Goal: Information Seeking & Learning: Check status

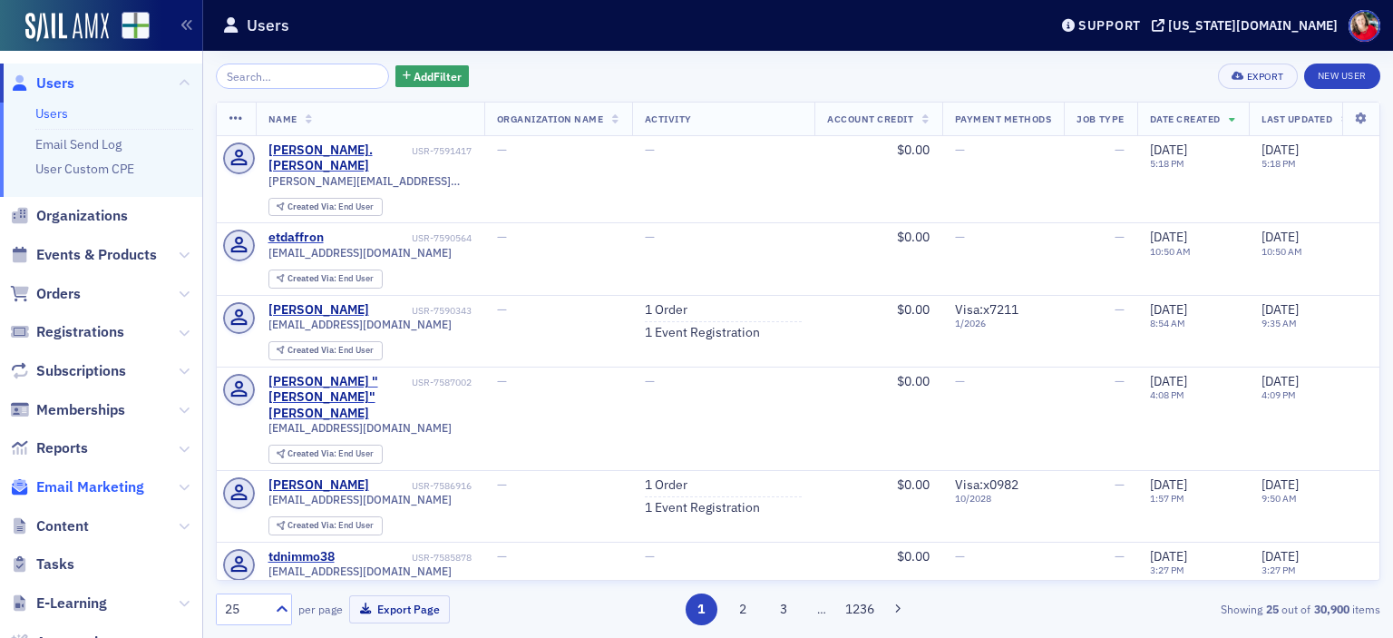
click at [115, 485] on span "Email Marketing" at bounding box center [90, 487] width 108 height 20
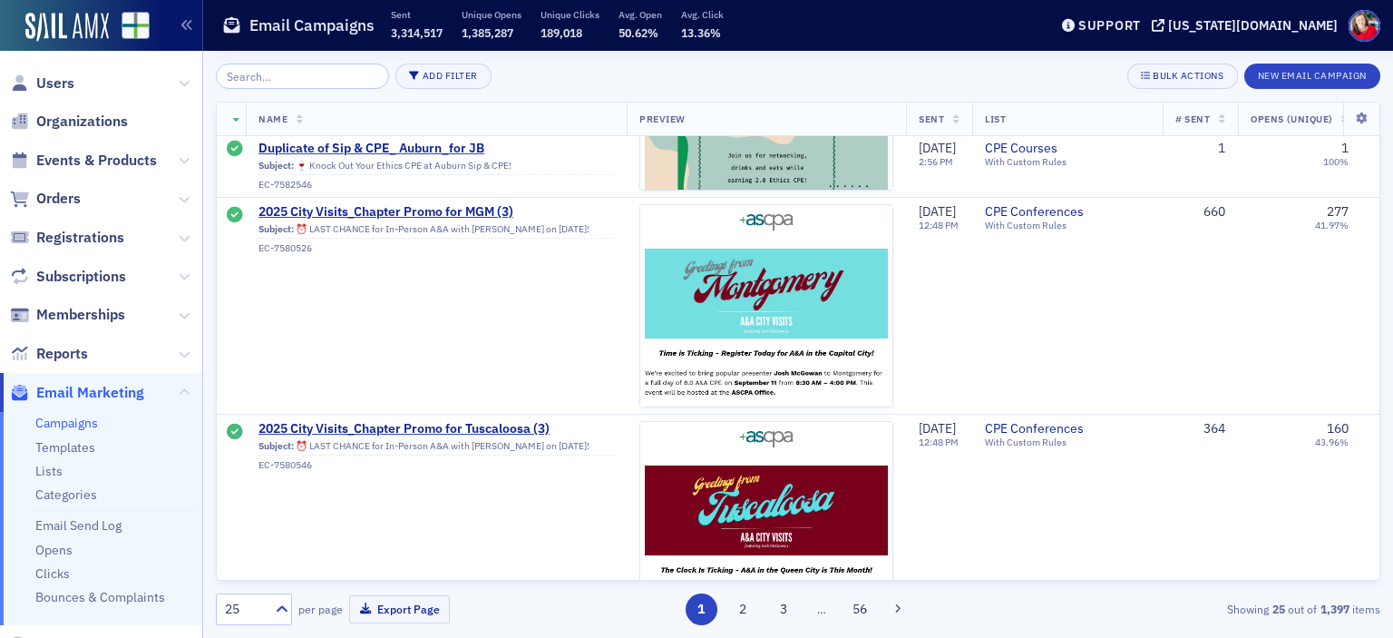
scroll to position [4982, 0]
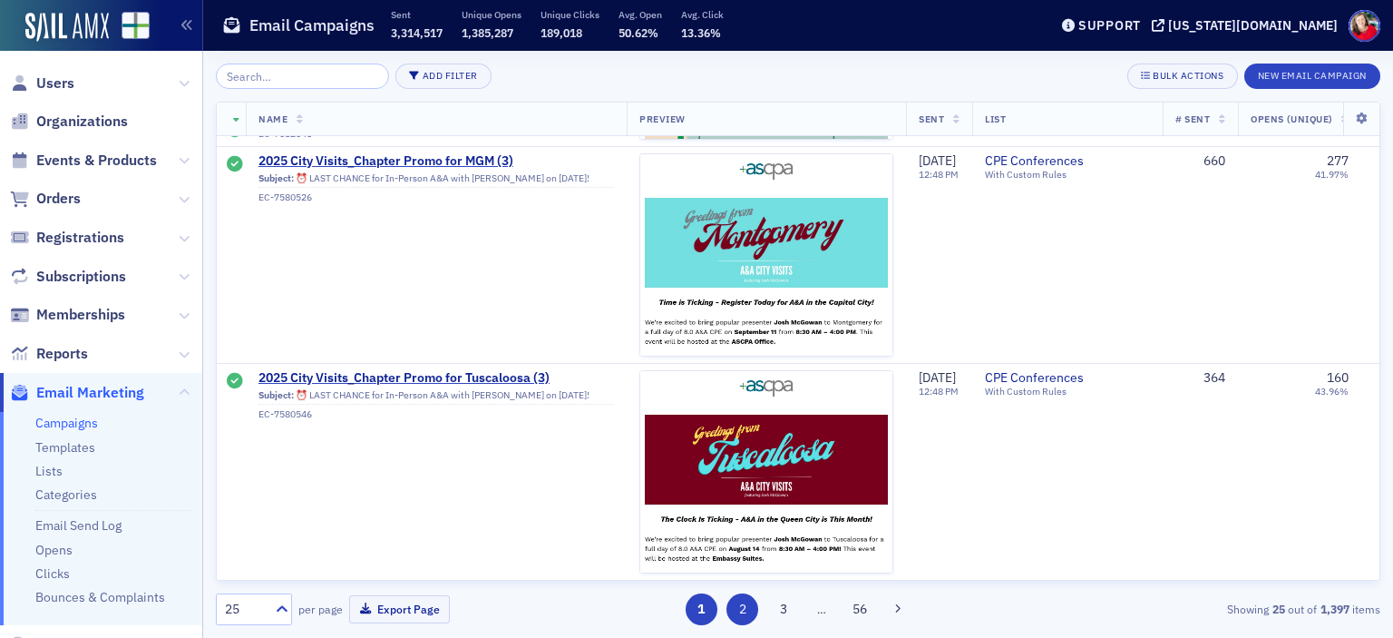
click at [745, 609] on button "2" at bounding box center [742, 609] width 32 height 32
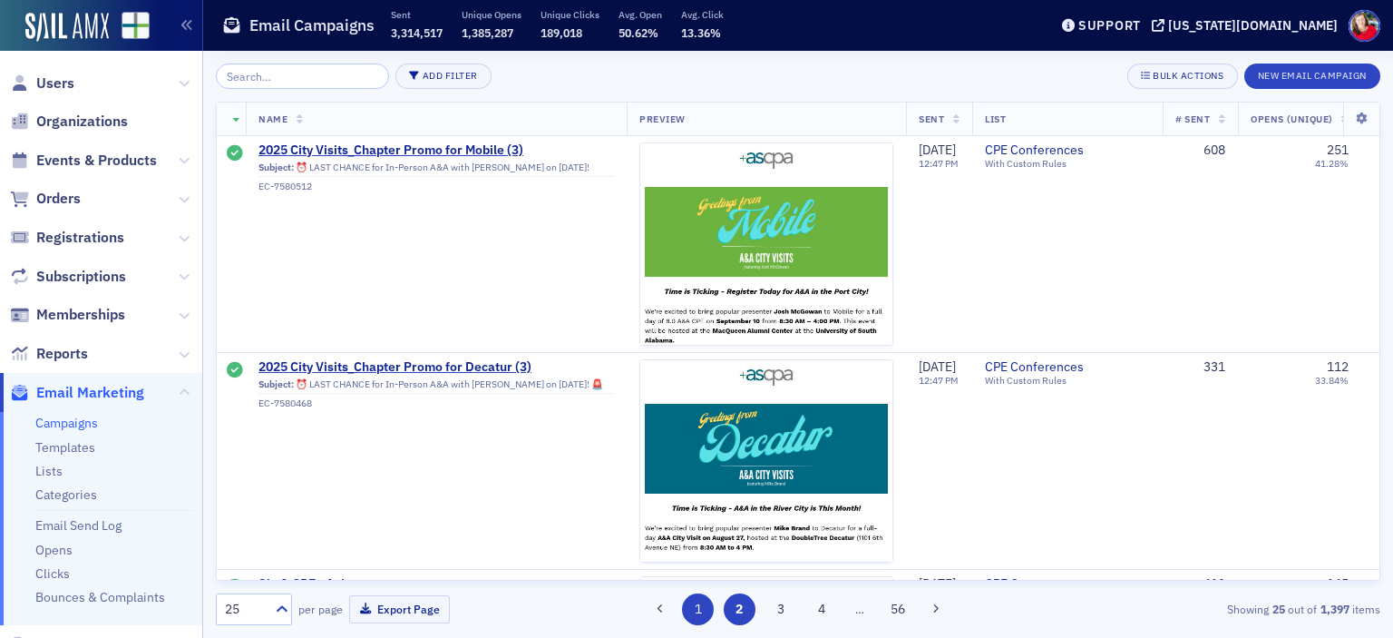
click at [701, 607] on button "1" at bounding box center [698, 609] width 32 height 32
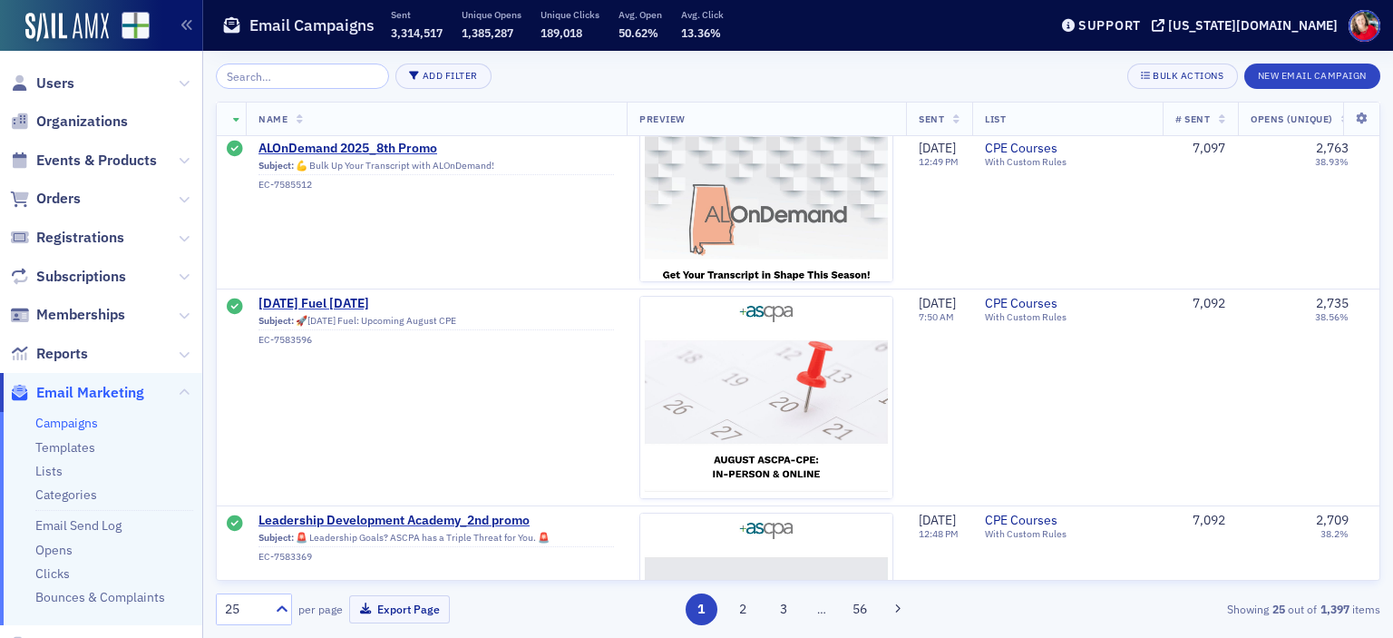
scroll to position [3441, 0]
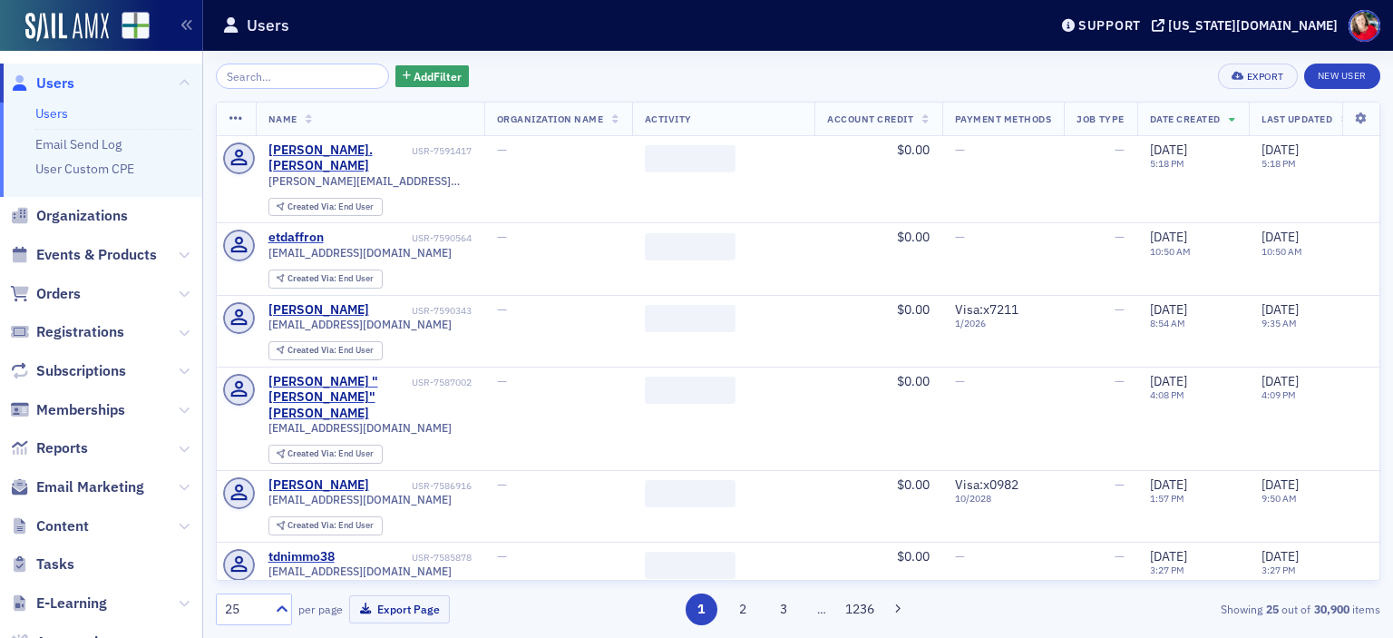
click at [62, 297] on span "Orders" at bounding box center [58, 294] width 44 height 20
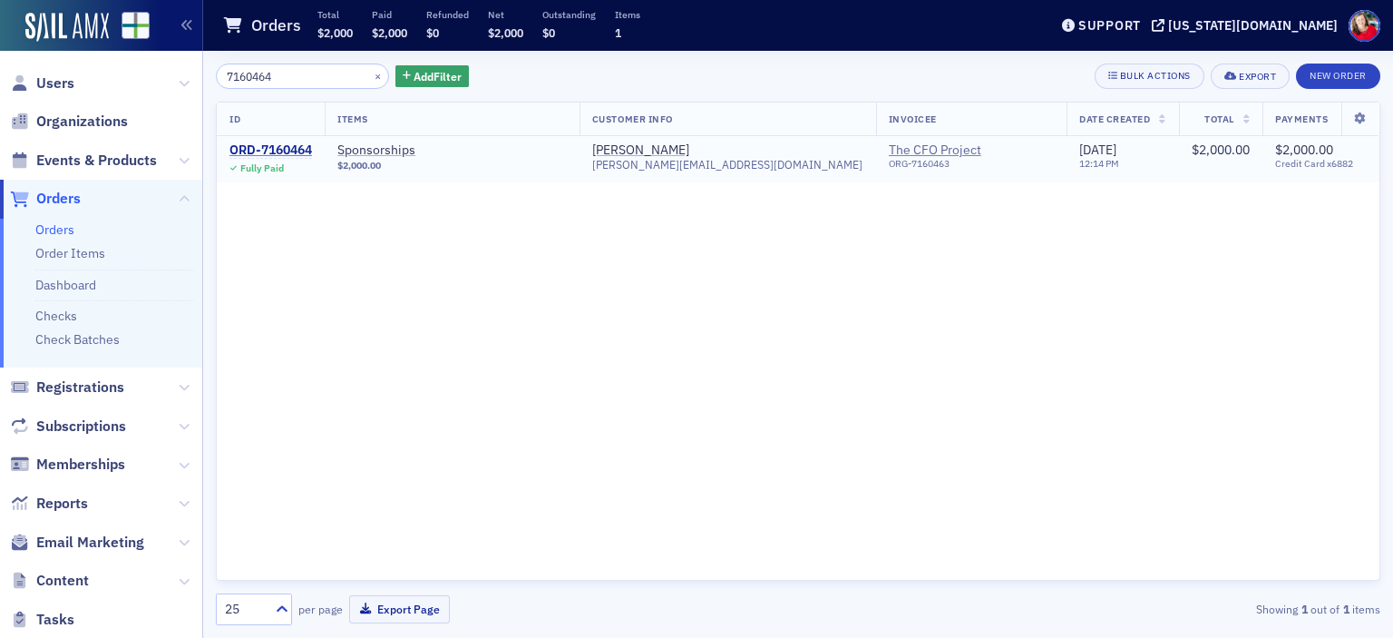
type input "7160464"
click at [268, 148] on div "ORD-7160464" at bounding box center [270, 150] width 83 height 16
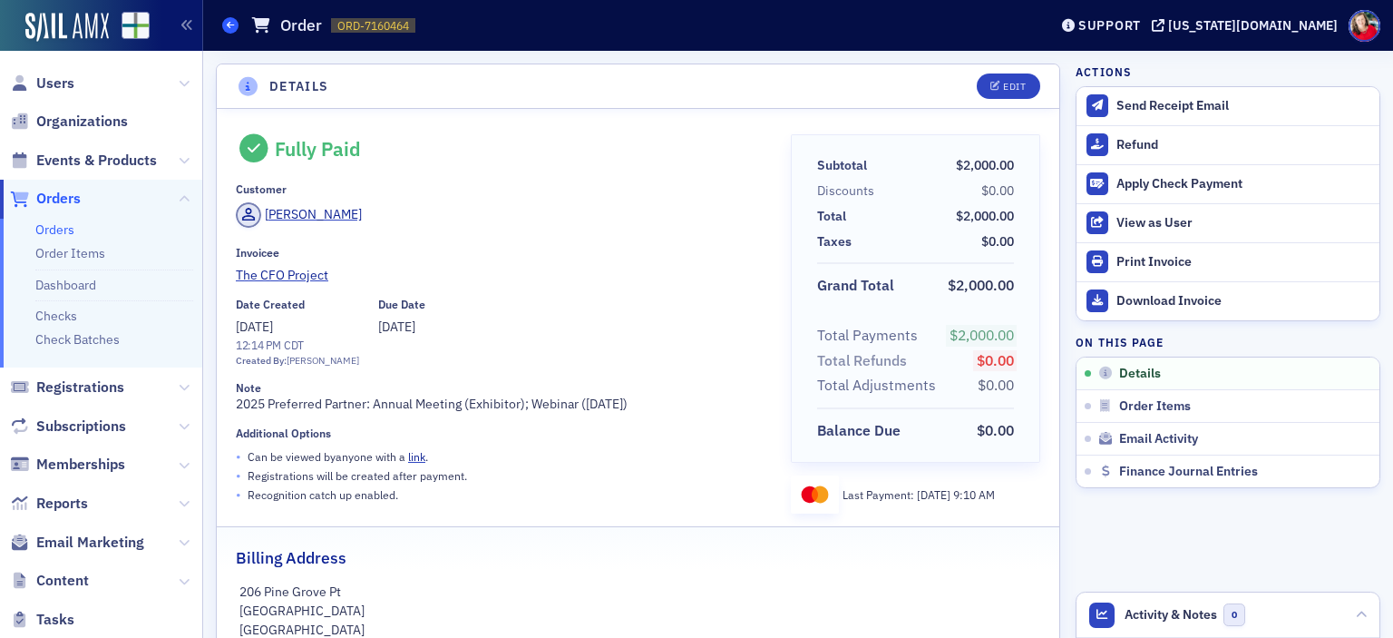
click at [236, 26] on span at bounding box center [230, 25] width 16 height 16
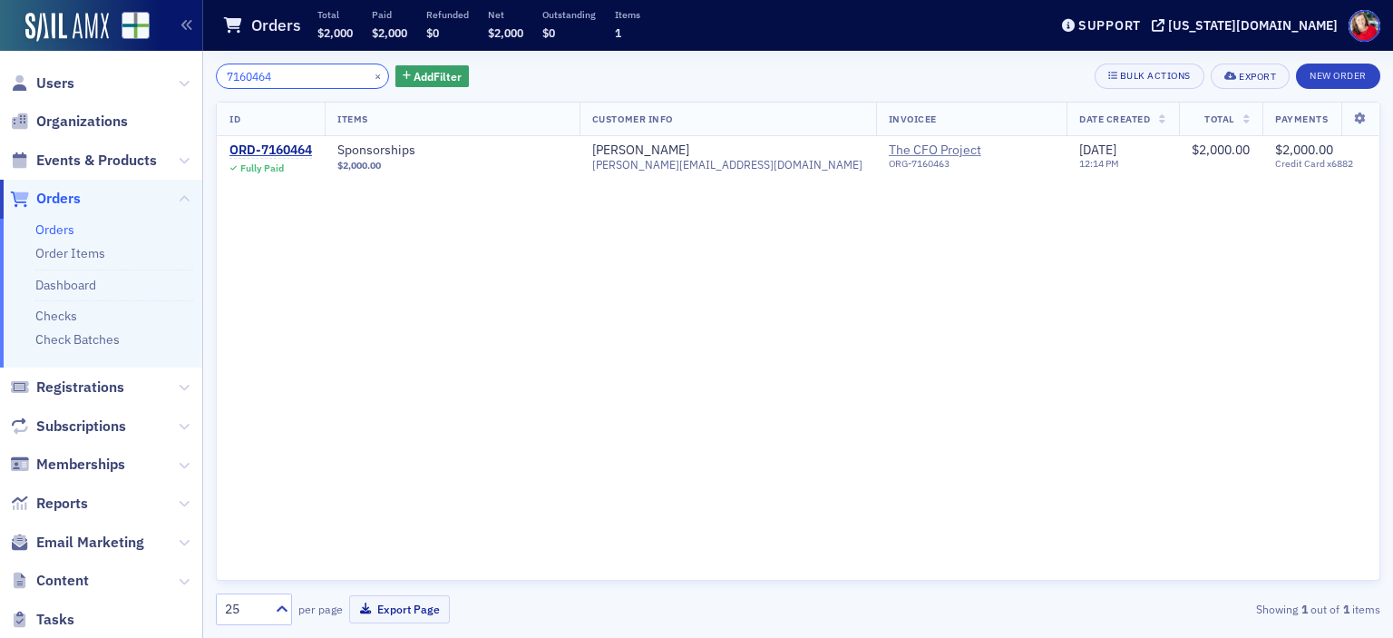
drag, startPoint x: 277, startPoint y: 72, endPoint x: 193, endPoint y: 67, distance: 84.5
click at [193, 67] on div "Users Organizations Events & Products Orders Orders Order Items Dashboard Check…" at bounding box center [696, 319] width 1393 height 638
paste input "588303"
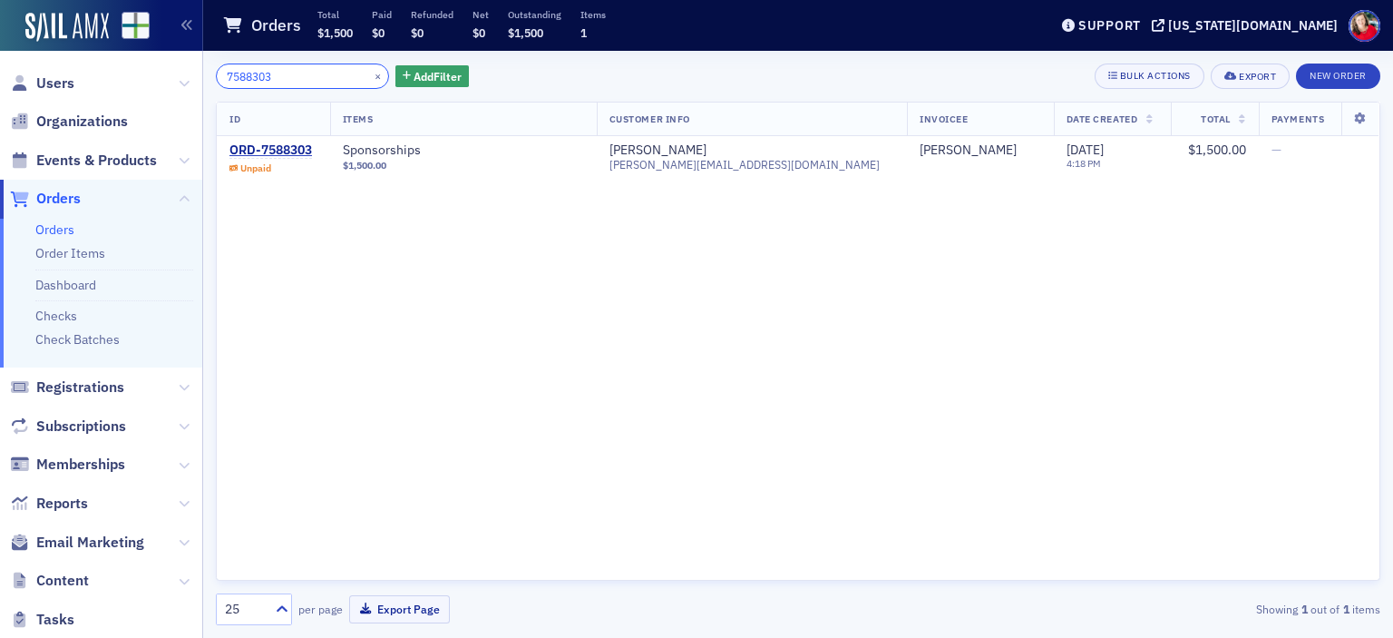
type input "7588303"
click at [298, 147] on div "ORD-7588303" at bounding box center [270, 150] width 83 height 16
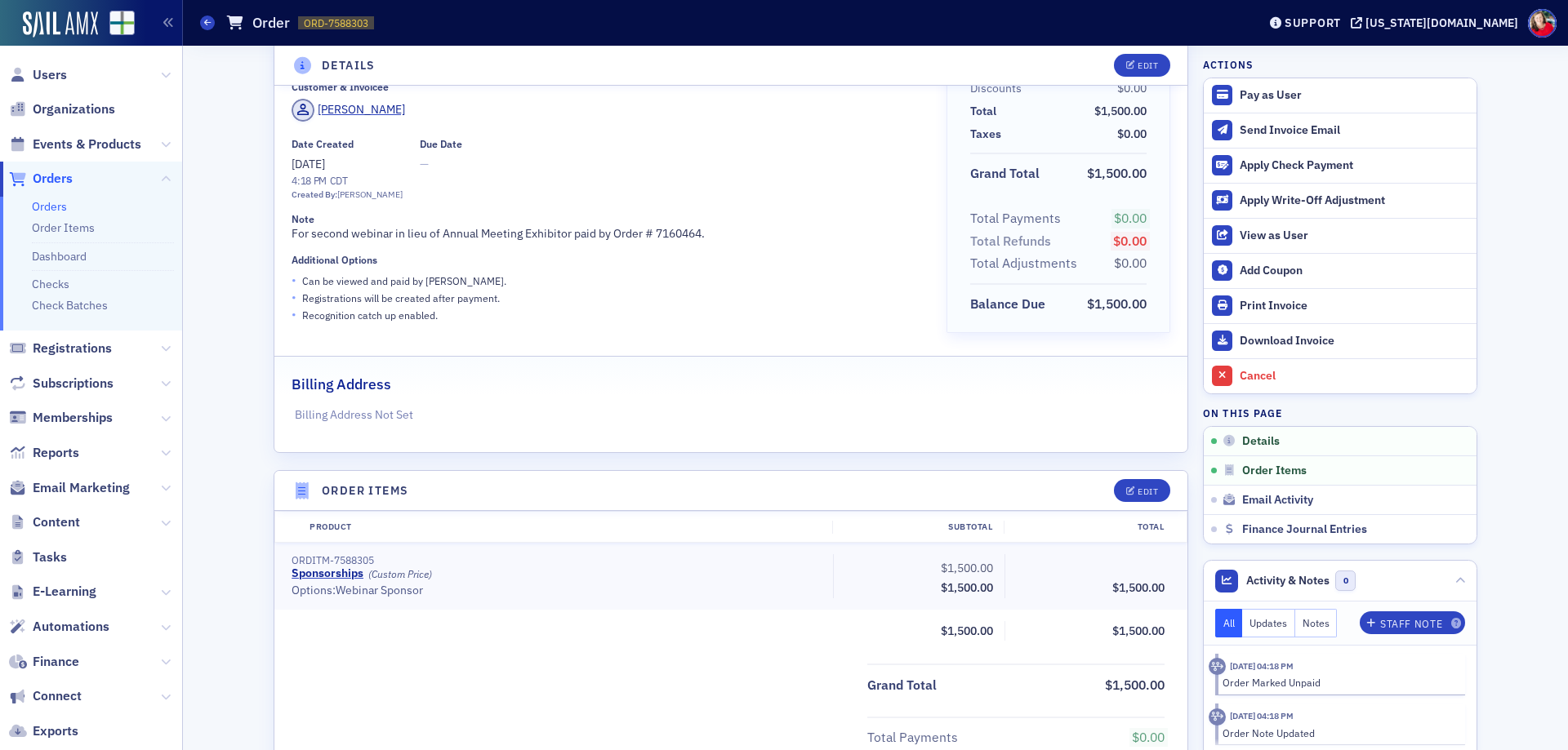
scroll to position [82, 0]
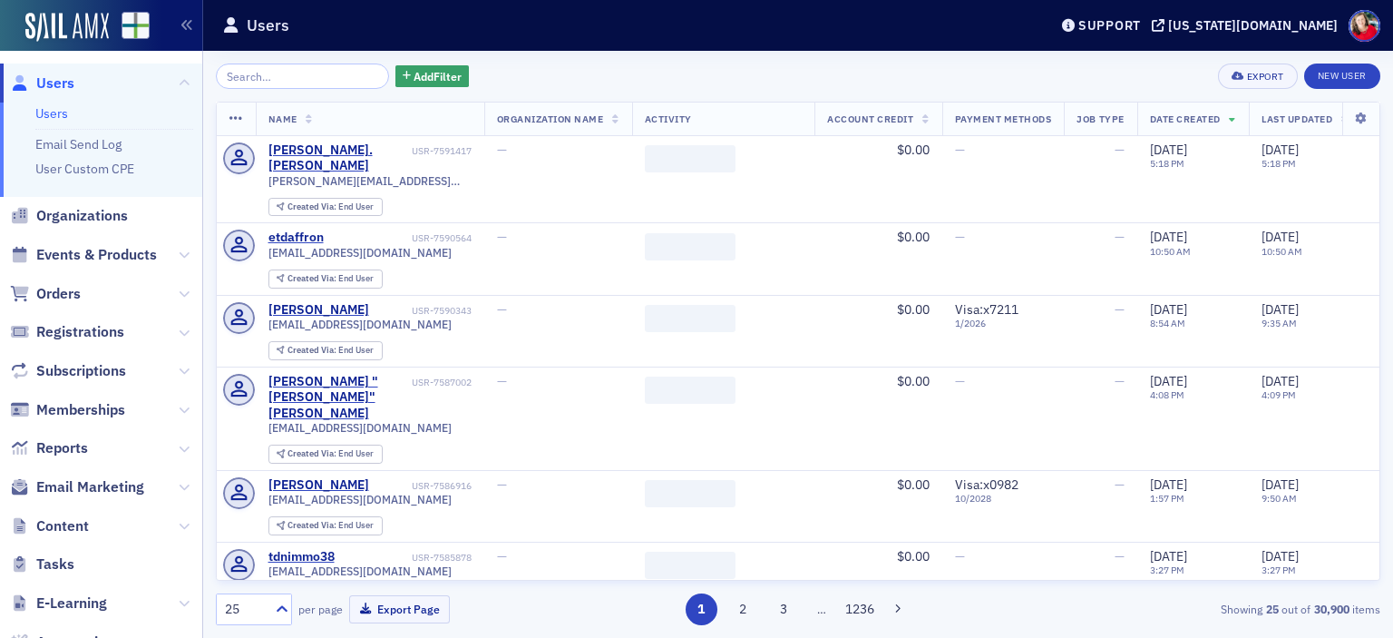
click at [81, 250] on span "Events & Products" at bounding box center [96, 255] width 121 height 20
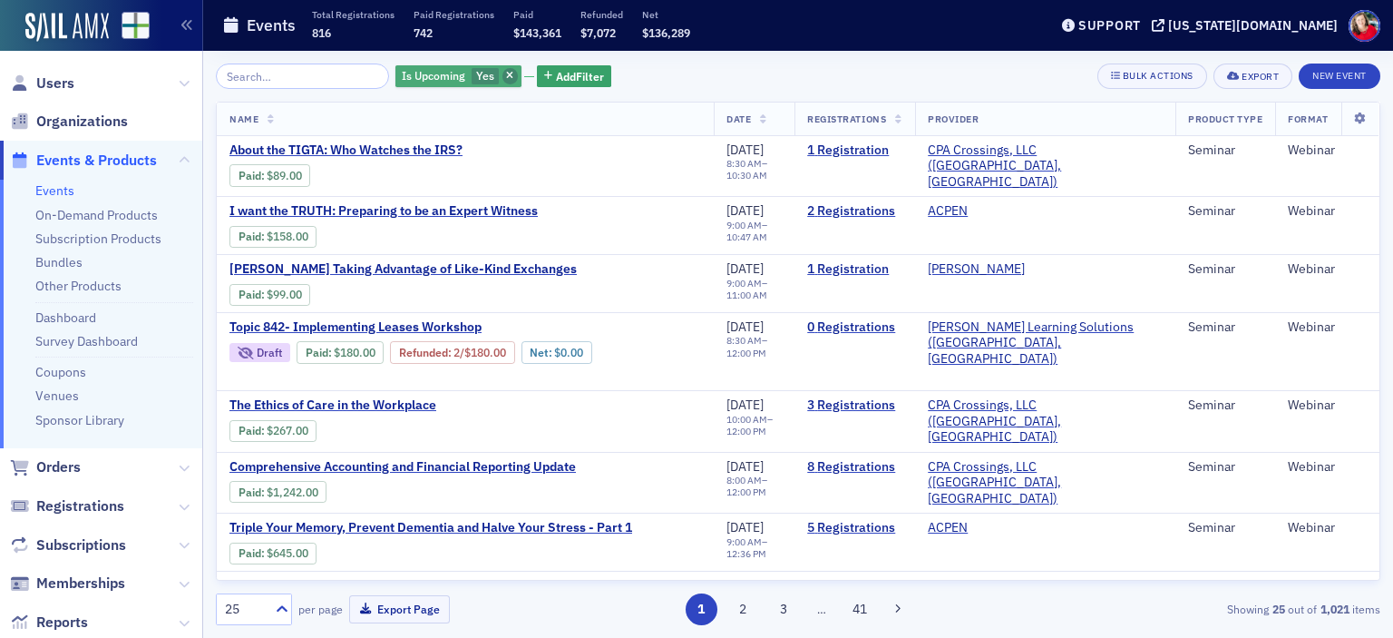
click at [506, 73] on icon "button" at bounding box center [509, 77] width 7 height 10
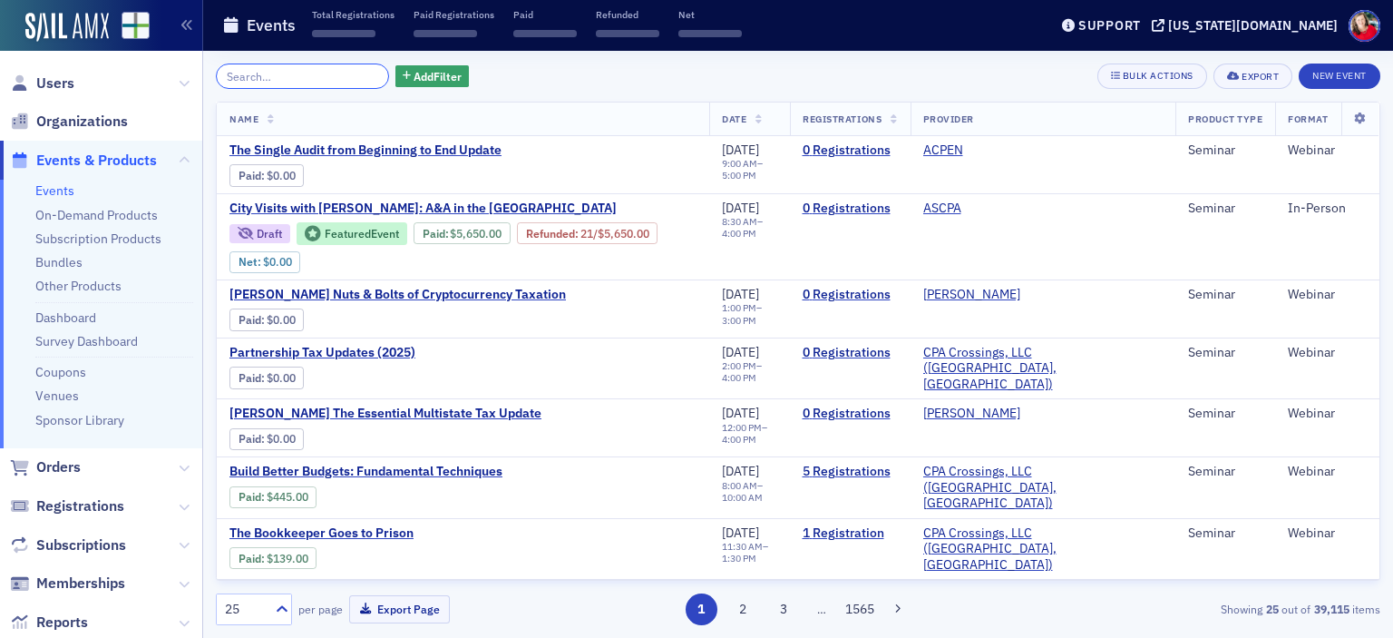
click at [294, 79] on input "search" at bounding box center [302, 75] width 173 height 25
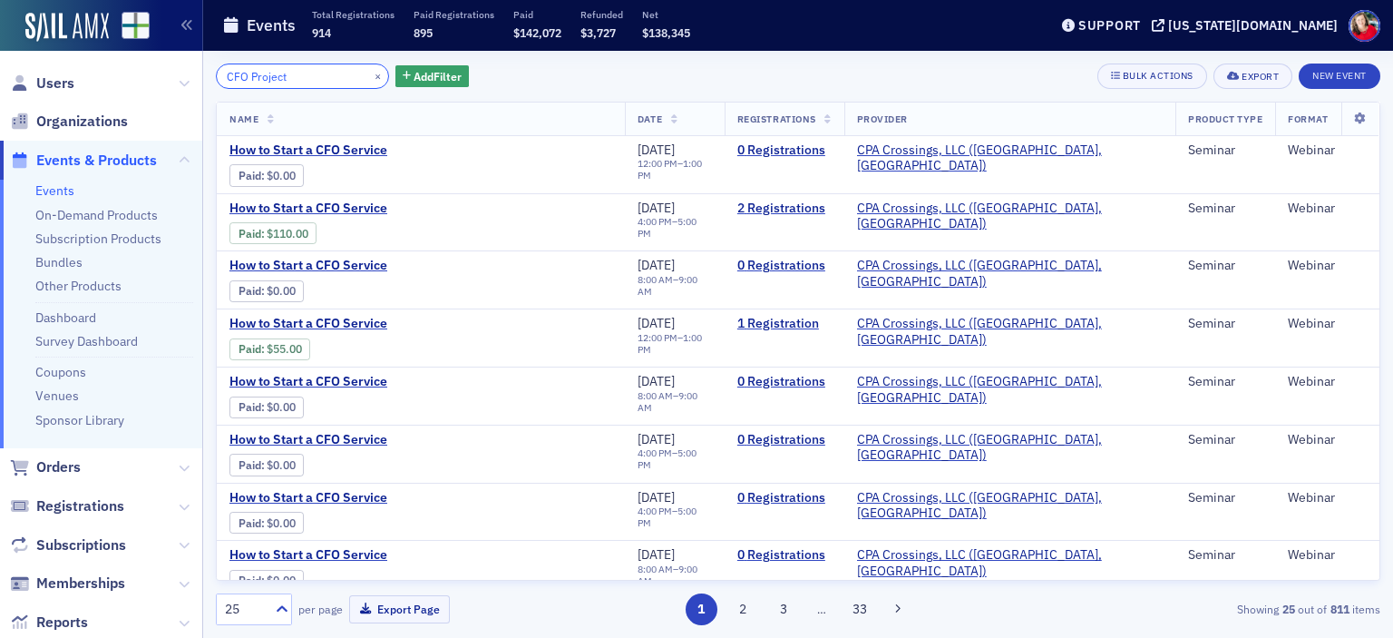
drag, startPoint x: 326, startPoint y: 79, endPoint x: 203, endPoint y: 55, distance: 125.6
click at [203, 55] on div "CFO Project × Add Filter Bulk Actions Export New Event Name Date Registrations …" at bounding box center [798, 344] width 1190 height 587
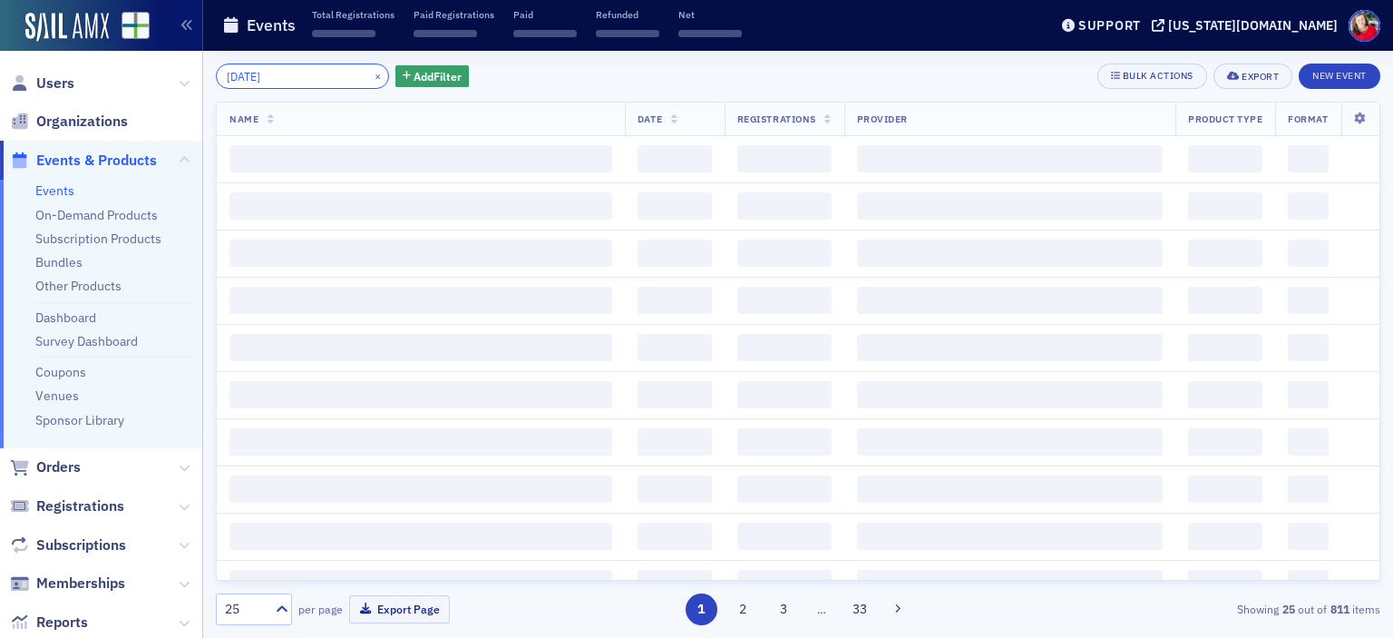
type input "5/16/2025"
